Goal: Information Seeking & Learning: Check status

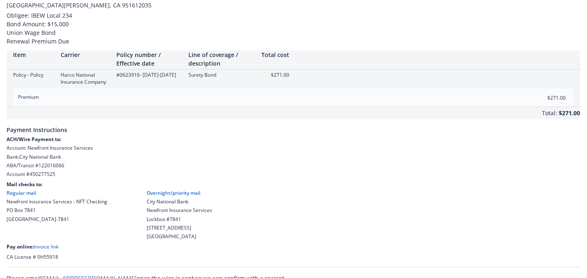
scroll to position [66, 0]
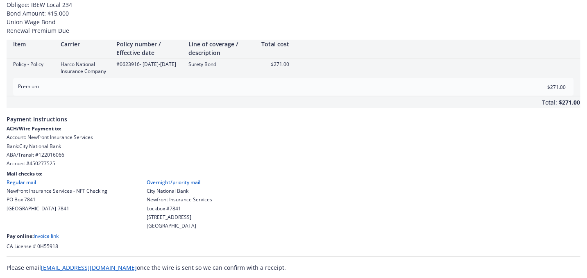
click at [55, 236] on link "Invoice link" at bounding box center [46, 235] width 25 height 7
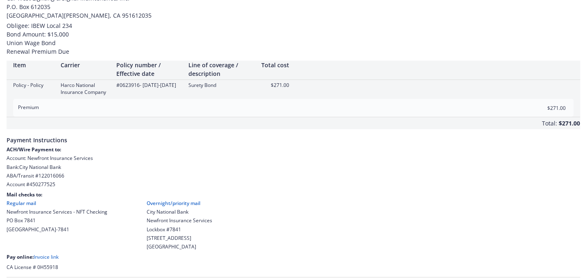
scroll to position [66, 0]
